Goal: Transaction & Acquisition: Purchase product/service

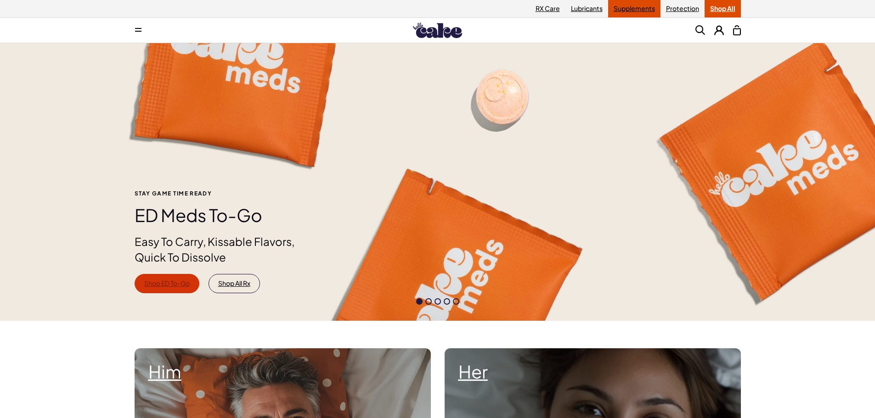
click at [630, 8] on link "Supplements" at bounding box center [634, 8] width 52 height 17
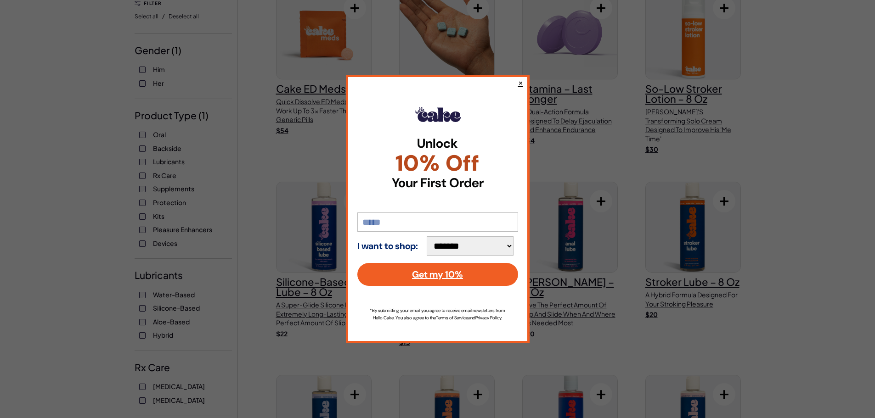
scroll to position [46, 0]
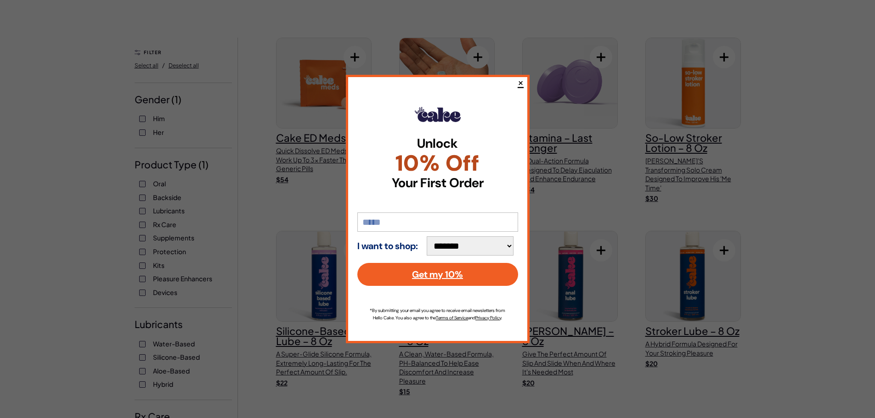
click at [521, 79] on button "×" at bounding box center [520, 82] width 6 height 11
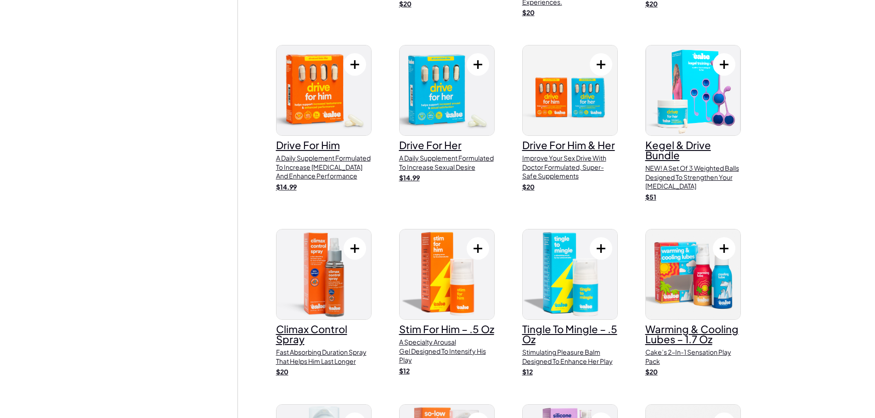
scroll to position [643, 0]
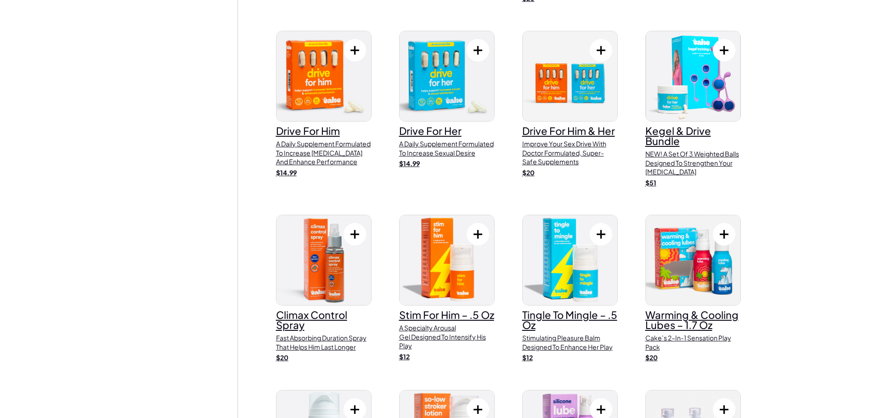
click at [307, 126] on h3 "drive for him" at bounding box center [324, 131] width 96 height 10
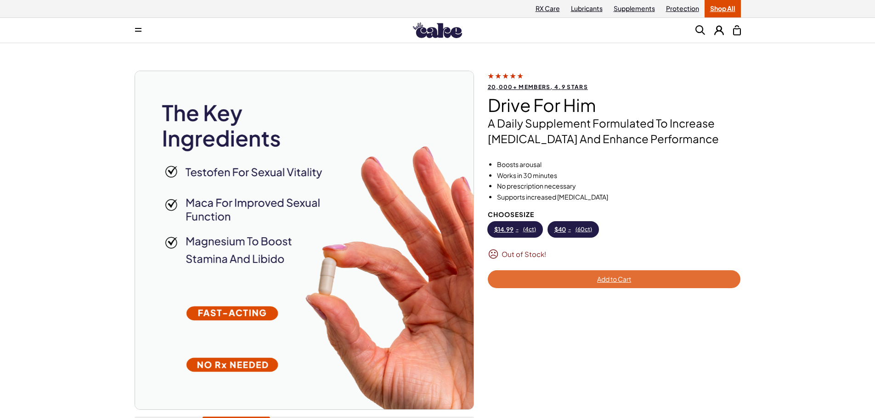
click at [571, 229] on button "$ 40 - ( 60ct )" at bounding box center [573, 230] width 51 height 16
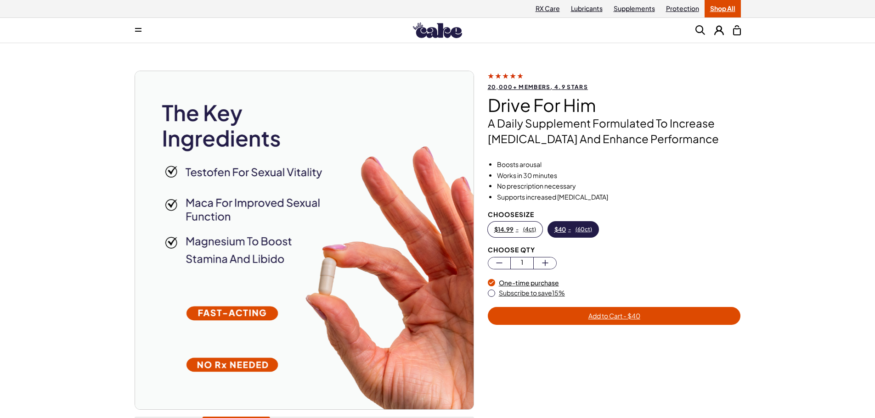
click at [563, 227] on span "$ 40" at bounding box center [559, 229] width 11 height 6
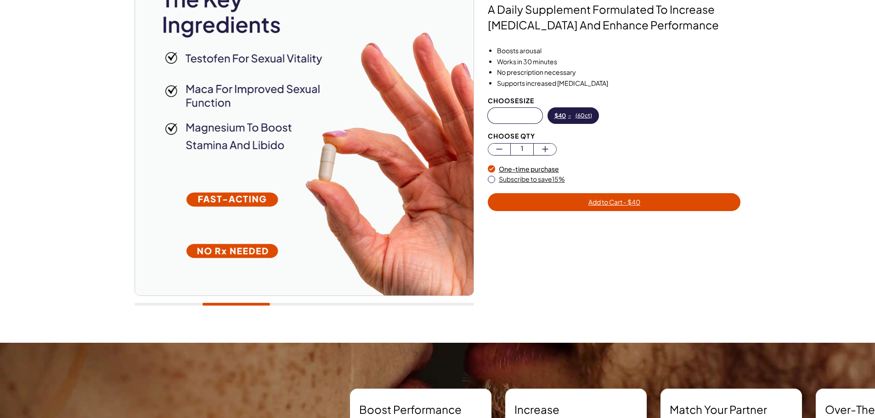
scroll to position [92, 0]
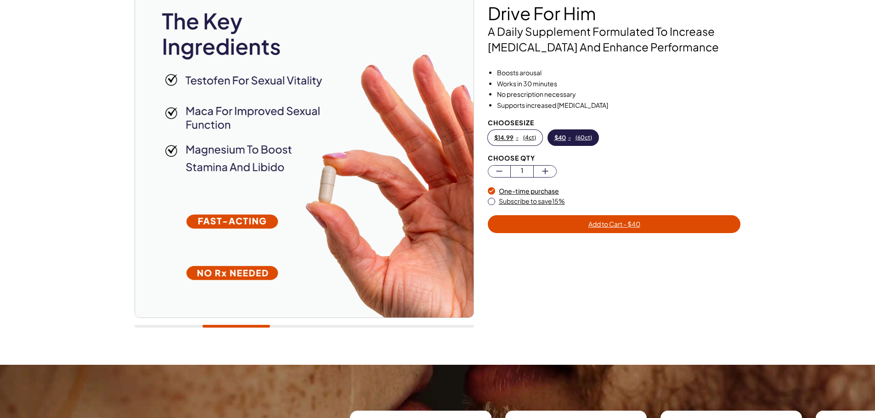
click at [113, 214] on div "20,000+ members, 4.9 stars drive for him A daily supplement formulated to incre…" at bounding box center [437, 158] width 661 height 359
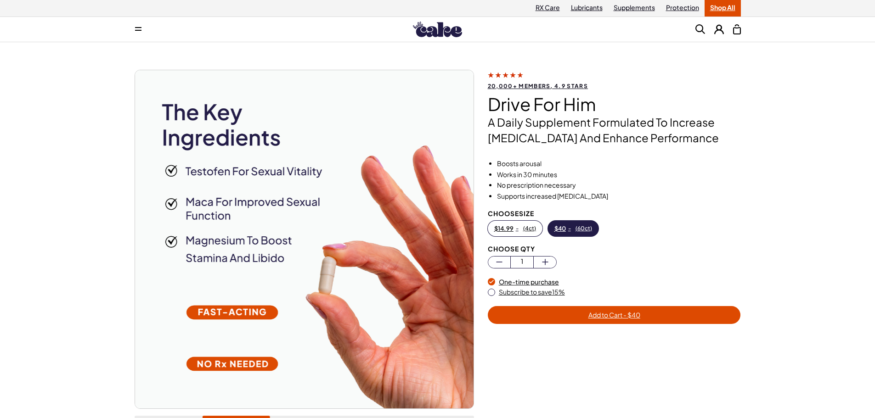
scroll to position [0, 0]
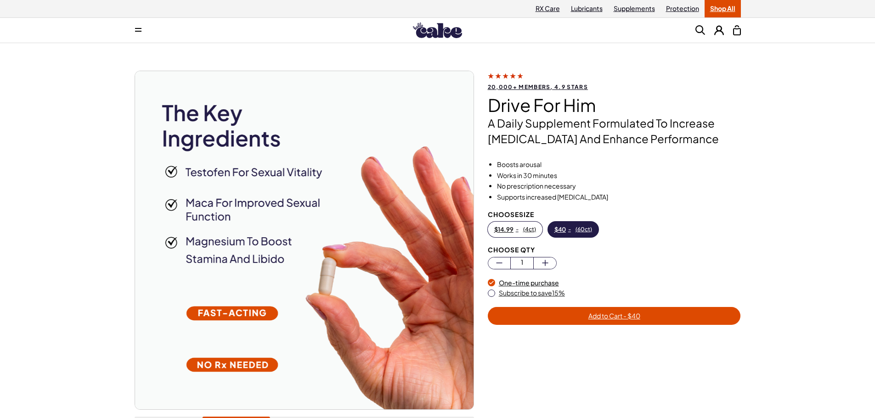
click at [380, 215] on img at bounding box center [304, 240] width 338 height 338
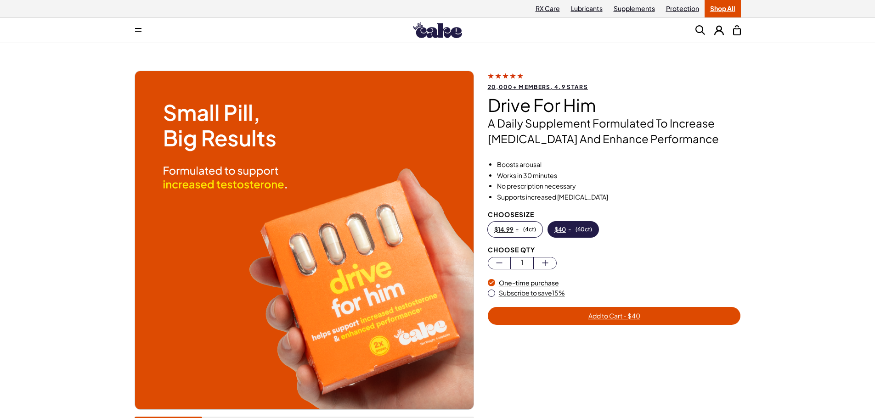
click at [719, 31] on button at bounding box center [719, 30] width 10 height 10
